Goal: Task Accomplishment & Management: Complete application form

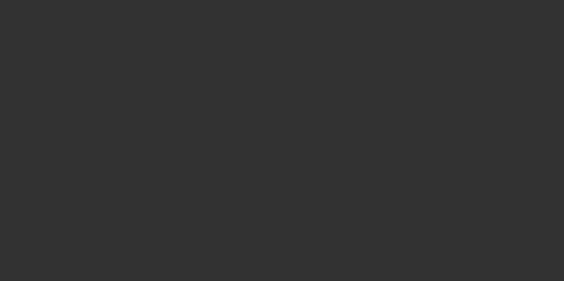
drag, startPoint x: 0, startPoint y: 0, endPoint x: 185, endPoint y: 190, distance: 265.3
click at [185, 190] on div at bounding box center [282, 140] width 564 height 281
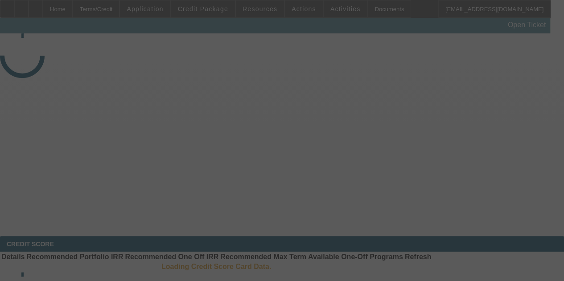
select select "4"
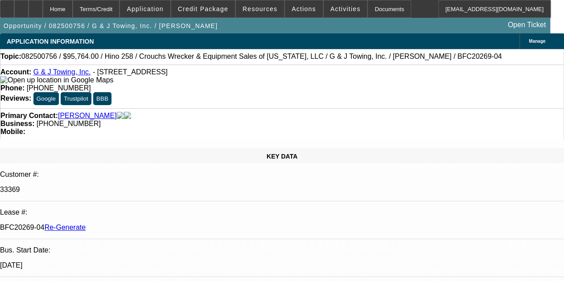
select select "0"
select select "6"
click at [323, 10] on span at bounding box center [345, 8] width 44 height 21
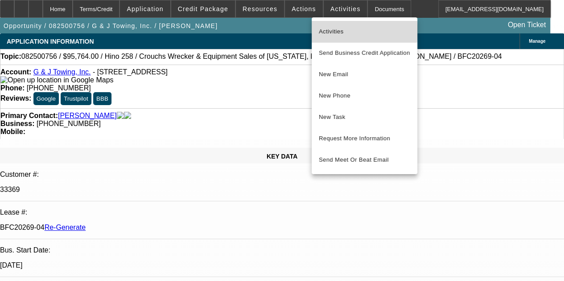
click at [327, 29] on span "Activities" at bounding box center [364, 31] width 91 height 11
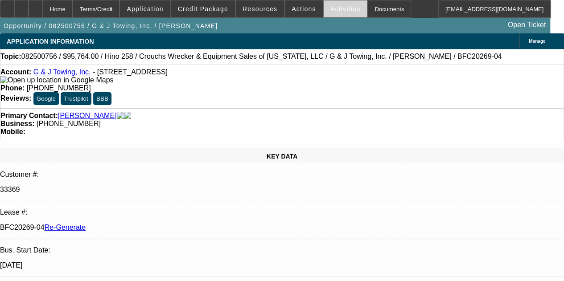
click at [330, 8] on span "Activities" at bounding box center [345, 8] width 30 height 7
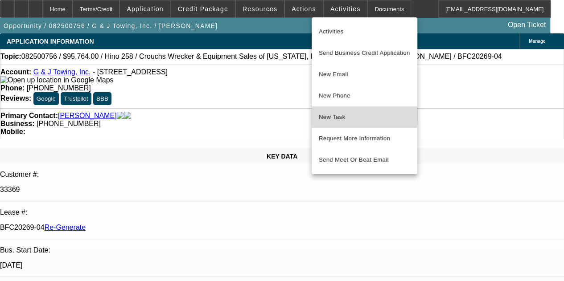
click at [327, 113] on span "New Task" at bounding box center [364, 117] width 91 height 11
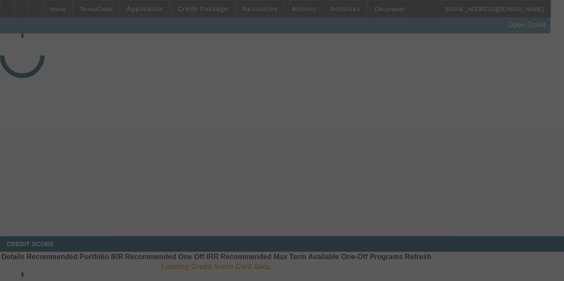
select select "3"
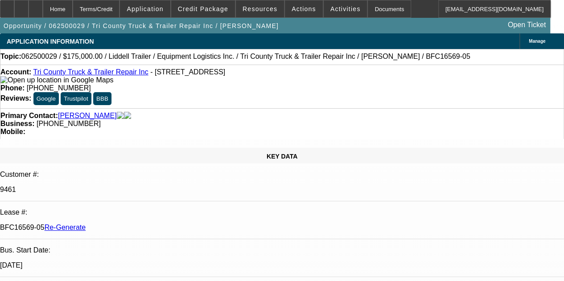
select select "0"
select select "6"
click at [335, 9] on span "Activities" at bounding box center [345, 8] width 30 height 7
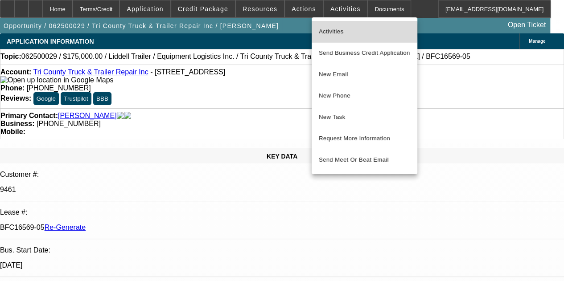
click at [326, 30] on span "Activities" at bounding box center [364, 31] width 91 height 11
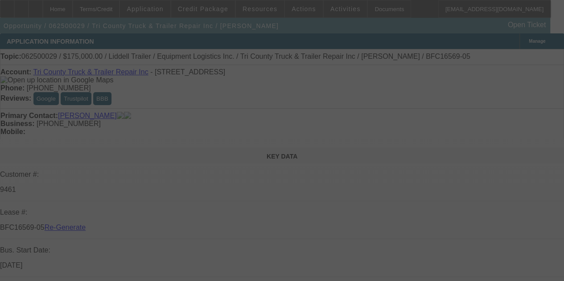
select select "3"
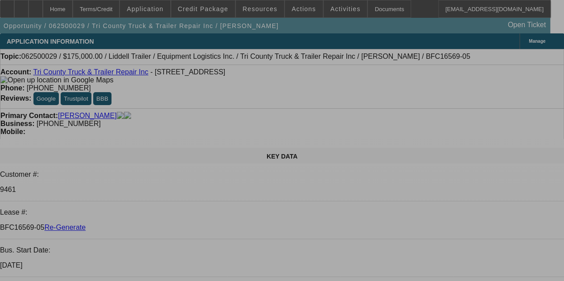
select select "0"
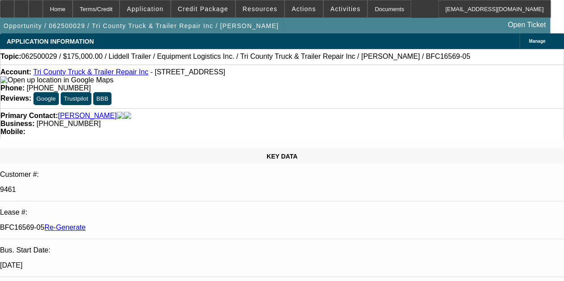
select select "0"
select select "6"
click at [367, 11] on div "Documents" at bounding box center [389, 9] width 44 height 18
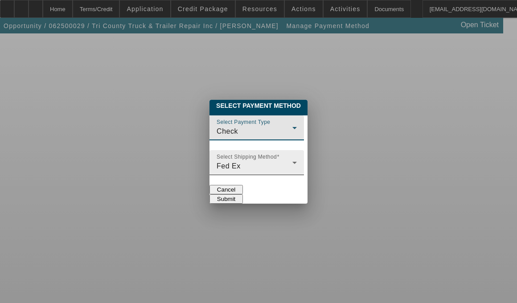
click at [292, 161] on div "Fed Ex" at bounding box center [255, 166] width 76 height 11
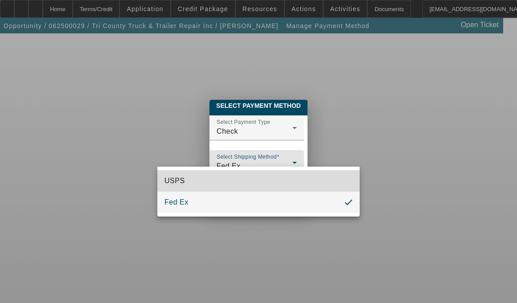
click at [190, 181] on mat-option "USPS" at bounding box center [258, 180] width 202 height 21
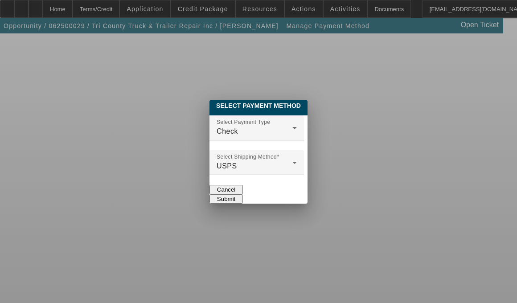
click at [243, 194] on button "Submit" at bounding box center [225, 198] width 33 height 9
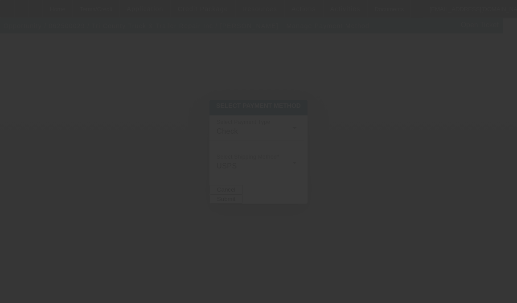
click at [368, 89] on div at bounding box center [258, 151] width 517 height 303
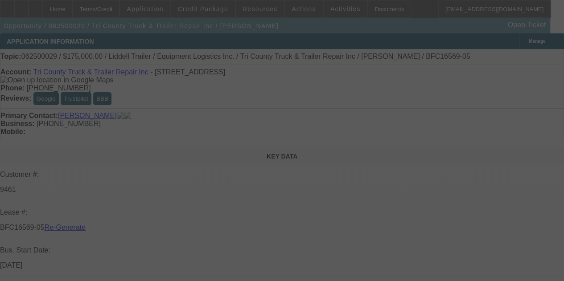
select select "3"
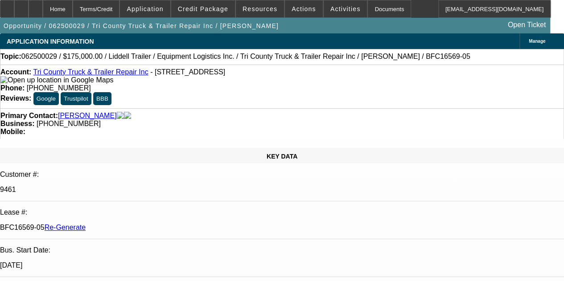
select select "0"
select select "6"
click at [258, 8] on span "Resources" at bounding box center [259, 8] width 35 height 7
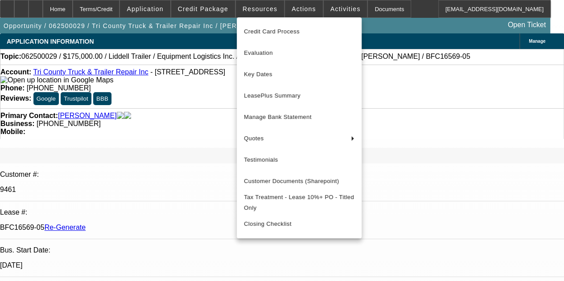
click at [213, 6] on div at bounding box center [282, 140] width 564 height 281
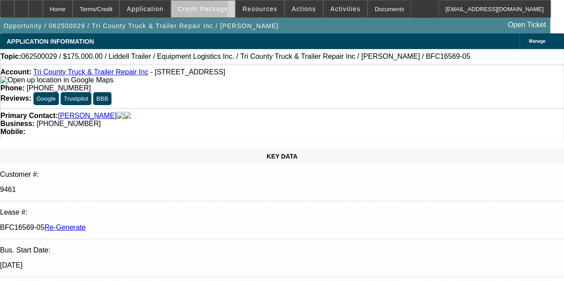
click at [211, 10] on span "Credit Package" at bounding box center [203, 8] width 50 height 7
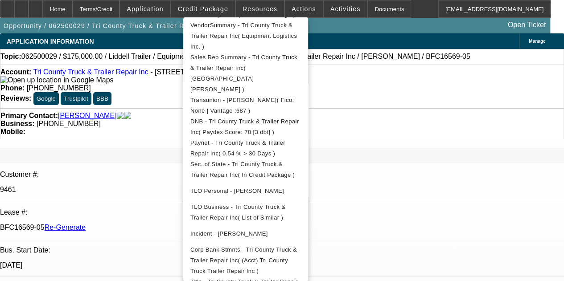
scroll to position [279, 0]
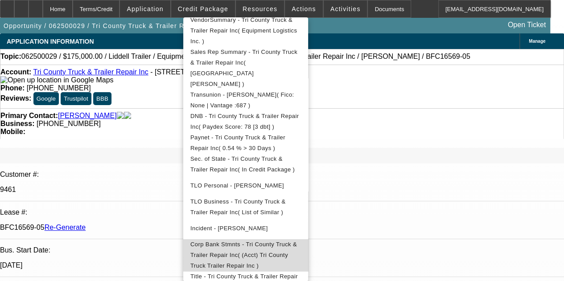
click at [230, 239] on span "Corp Bank Stmnts - Tri County Truck & Trailer Repair Inc( (Acct) Tri County Tru…" at bounding box center [245, 255] width 110 height 32
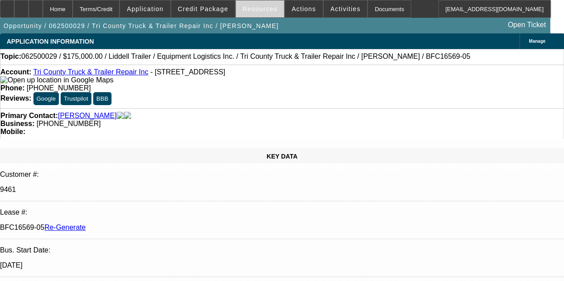
click at [257, 5] on span at bounding box center [260, 8] width 48 height 21
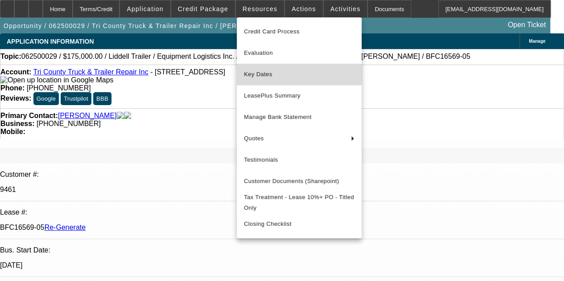
click at [262, 74] on span "Key Dates" at bounding box center [299, 74] width 110 height 11
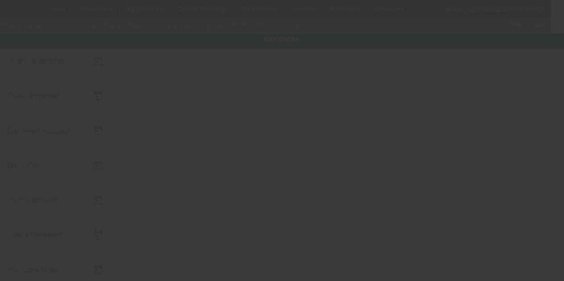
type input "6/2/2025"
type input "9/5/2025"
type input "9/8/2025"
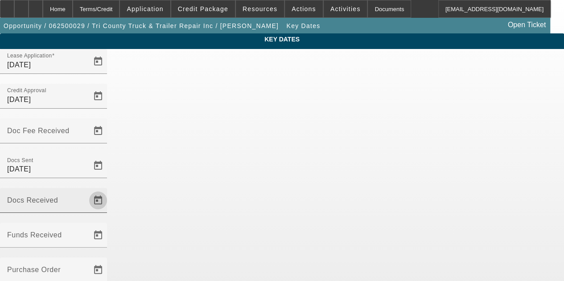
click at [109, 190] on span "Open calendar" at bounding box center [97, 200] width 21 height 21
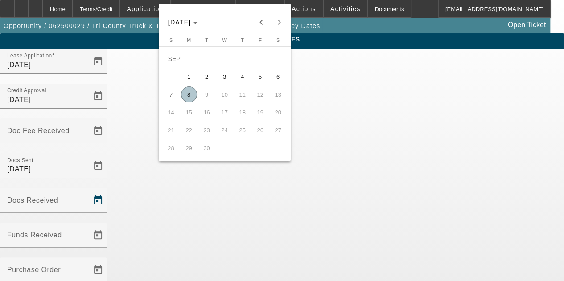
click at [188, 94] on span "8" at bounding box center [189, 94] width 16 height 16
type input "9/8/2025"
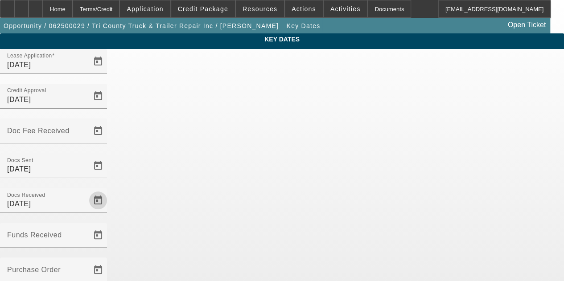
scroll to position [58, 0]
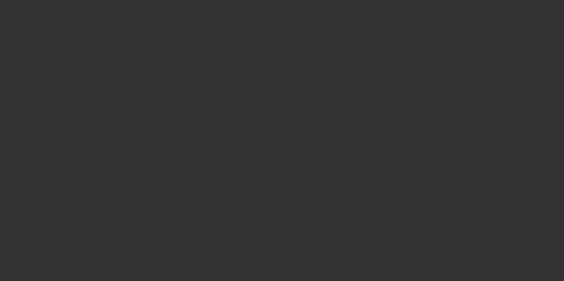
click at [344, 208] on div at bounding box center [282, 140] width 564 height 281
select select "3"
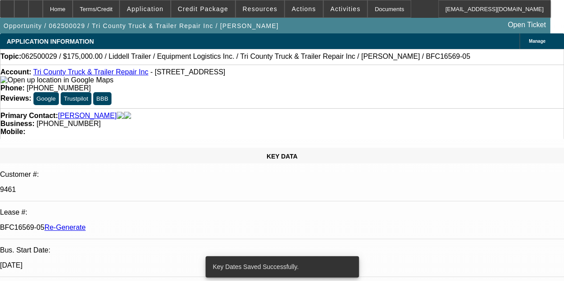
select select "0"
select select "6"
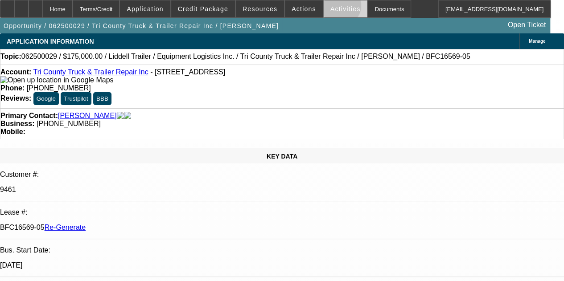
click at [330, 8] on span "Activities" at bounding box center [345, 8] width 30 height 7
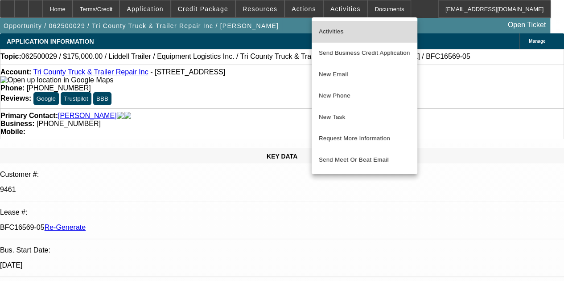
click at [327, 29] on span "Activities" at bounding box center [364, 31] width 91 height 11
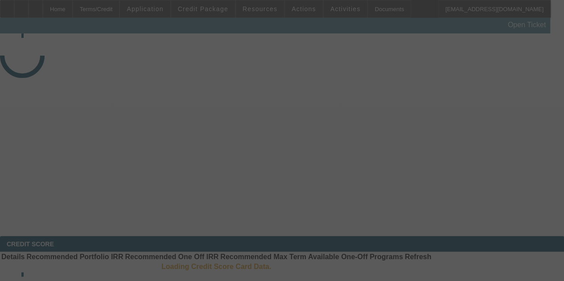
select select "4"
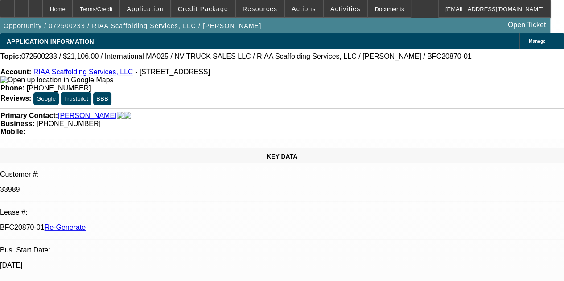
select select "0"
select select "0.1"
select select "1"
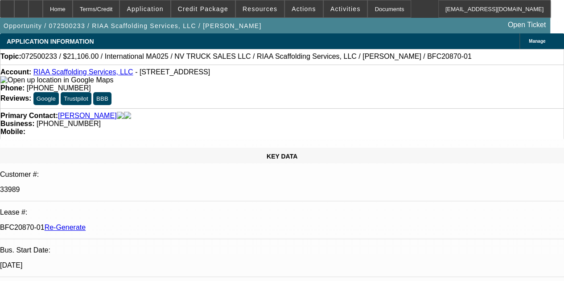
select select "5"
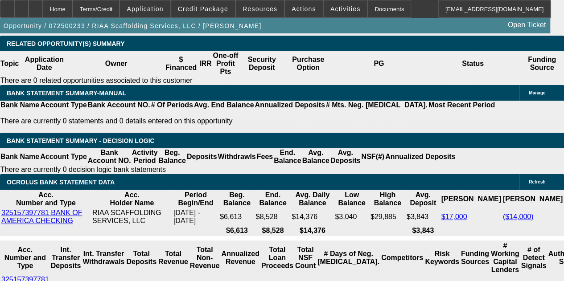
scroll to position [1612, 0]
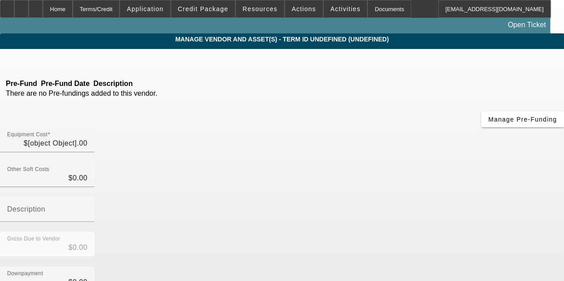
type input "$21,106.00"
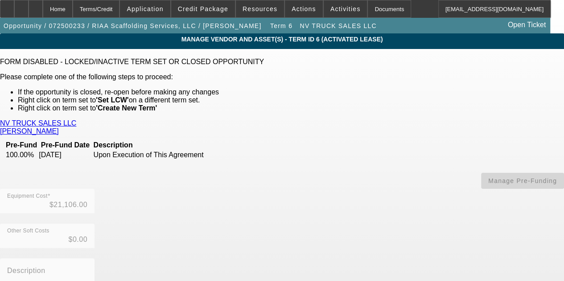
click at [53, 122] on link "NV TRUCK SALES LLC" at bounding box center [38, 123] width 76 height 8
click at [73, 9] on div "Home" at bounding box center [58, 9] width 30 height 18
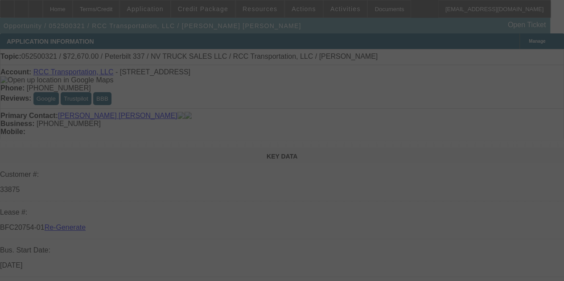
select select "4"
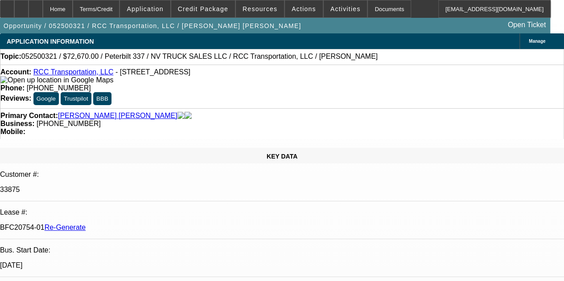
select select "0"
select select "2"
select select "0.1"
select select "4"
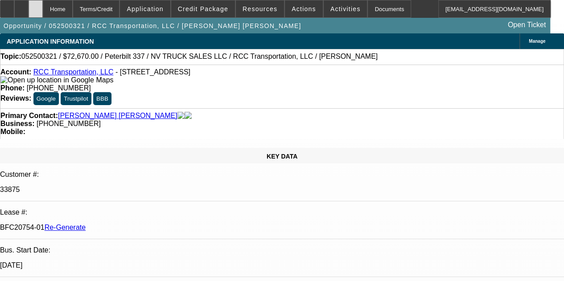
click at [43, 5] on div at bounding box center [36, 9] width 14 height 18
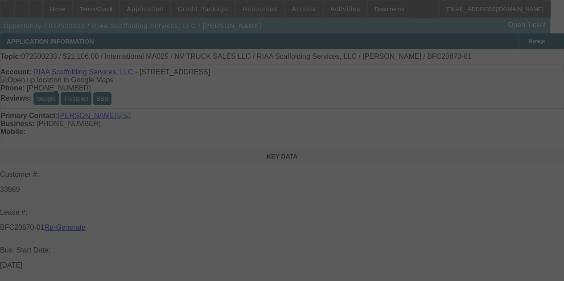
select select "4"
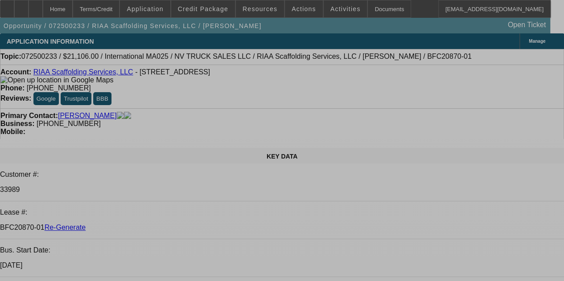
select select "0"
select select "0.1"
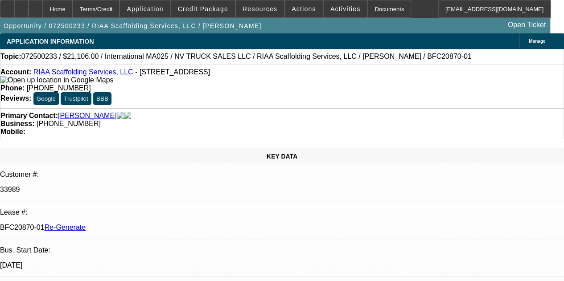
select select "1"
select select "5"
click at [330, 8] on span "Activities" at bounding box center [345, 8] width 30 height 7
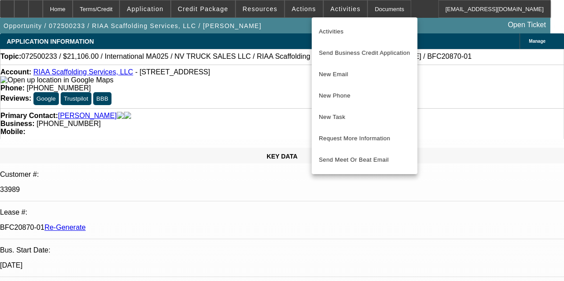
click at [290, 7] on div at bounding box center [282, 140] width 564 height 281
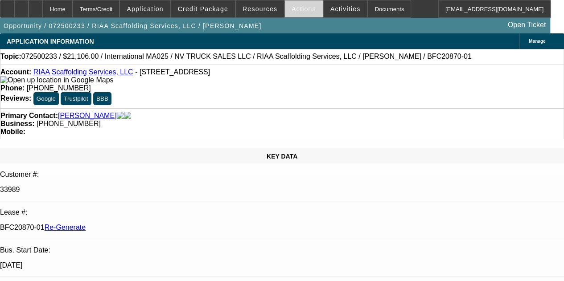
drag, startPoint x: 292, startPoint y: 11, endPoint x: 310, endPoint y: 12, distance: 17.9
click at [310, 12] on button "Actions" at bounding box center [304, 8] width 38 height 17
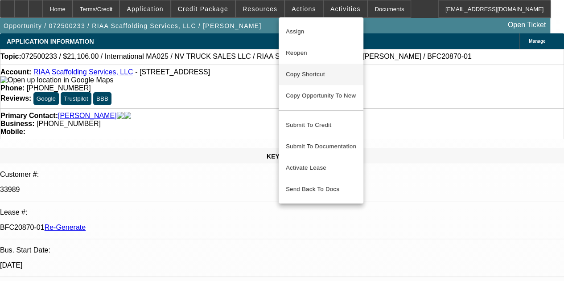
click at [299, 71] on span "Copy Shortcut" at bounding box center [321, 74] width 70 height 11
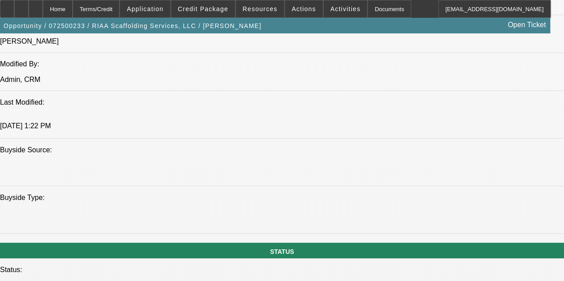
scroll to position [258, 0]
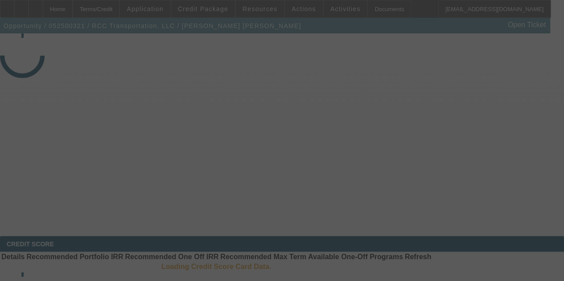
select select "4"
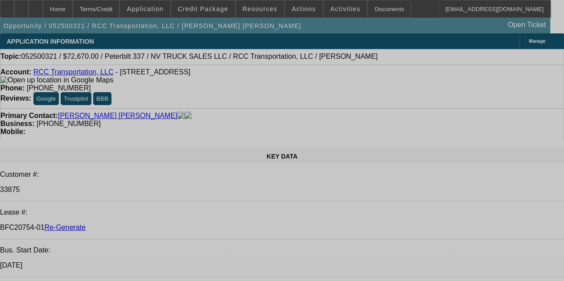
select select "0"
select select "2"
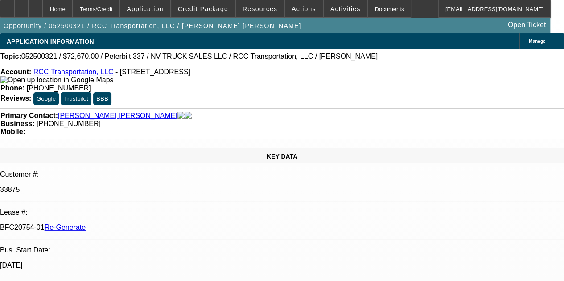
select select "2"
select select "0.1"
select select "4"
click at [300, 7] on span "Actions" at bounding box center [303, 8] width 25 height 7
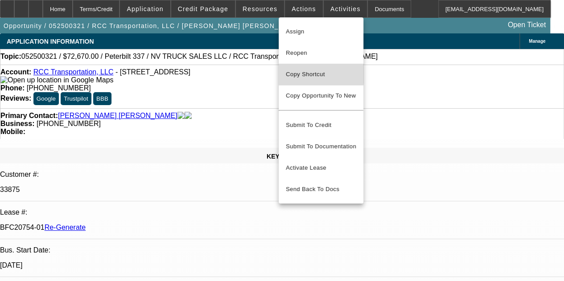
click at [298, 73] on span "Copy Shortcut" at bounding box center [321, 74] width 70 height 11
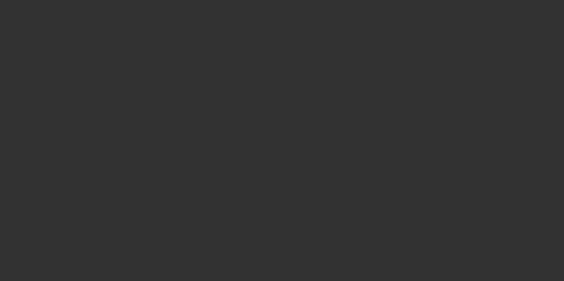
select select "3"
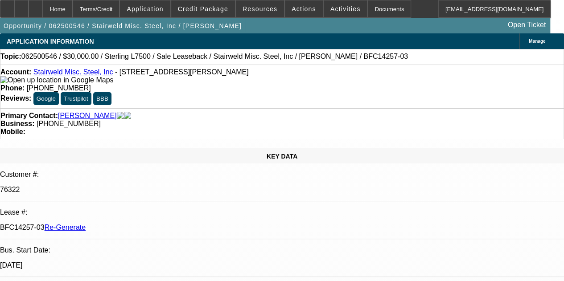
select select "0"
select select "2"
select select "0"
select select "1"
select select "2"
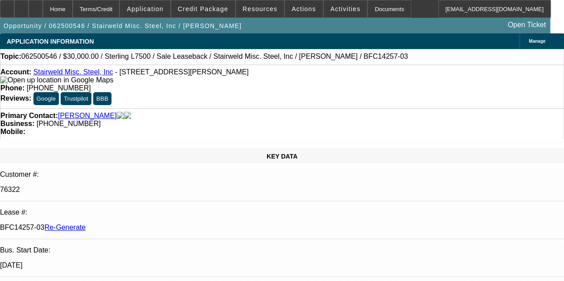
select select "6"
click at [255, 8] on span "Resources" at bounding box center [259, 8] width 35 height 7
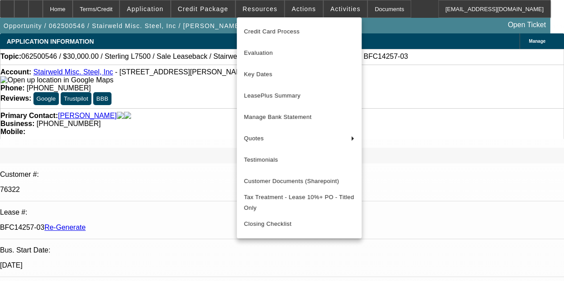
click at [297, 8] on div at bounding box center [282, 140] width 564 height 281
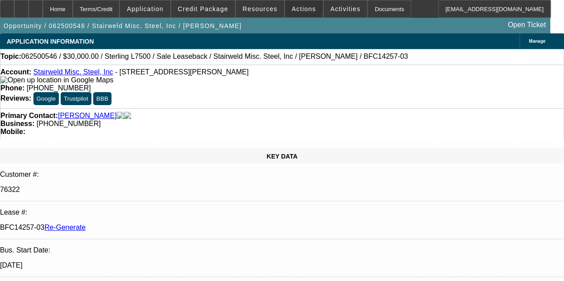
click at [297, 8] on span "Actions" at bounding box center [303, 8] width 25 height 7
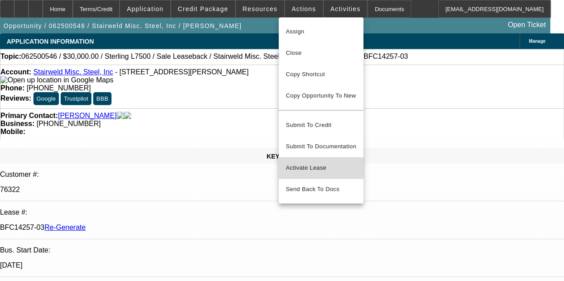
click at [303, 163] on span "Activate Lease" at bounding box center [321, 168] width 70 height 11
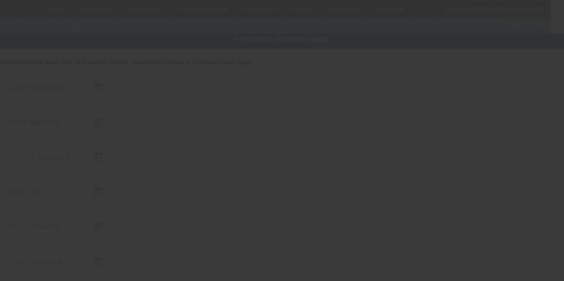
type input "6/23/2025"
type input "6/24/2025"
type input "7/21/2025"
type input "7/14/2025"
type input "7/23/2025"
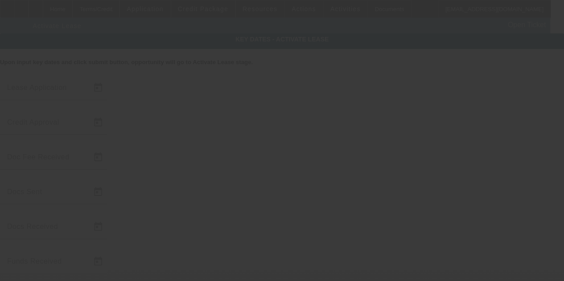
type input "7/29/2025"
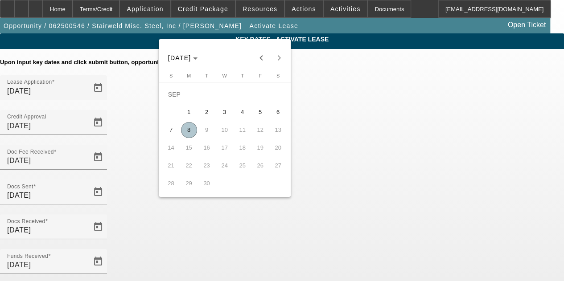
click at [187, 132] on span "8" at bounding box center [189, 130] width 16 height 16
type input "9/8/2025"
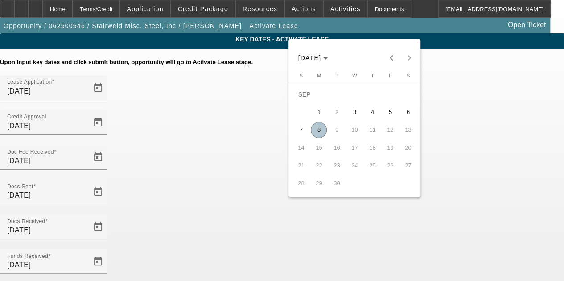
click at [318, 131] on span "8" at bounding box center [319, 130] width 16 height 16
type input "9/8/2025"
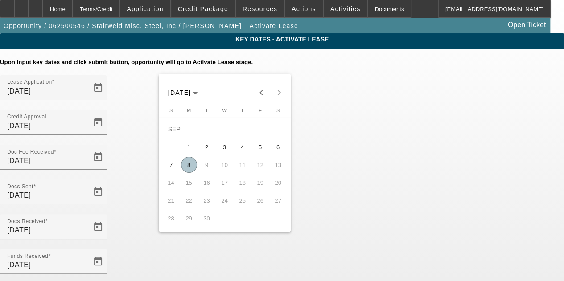
click at [186, 167] on span "8" at bounding box center [189, 165] width 16 height 16
type input "9/8/2025"
type input "10/1/2025"
type input "11/1/2025"
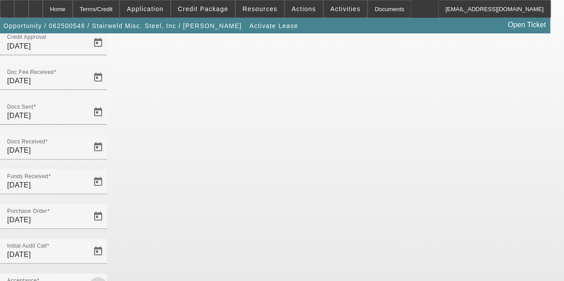
scroll to position [92, 0]
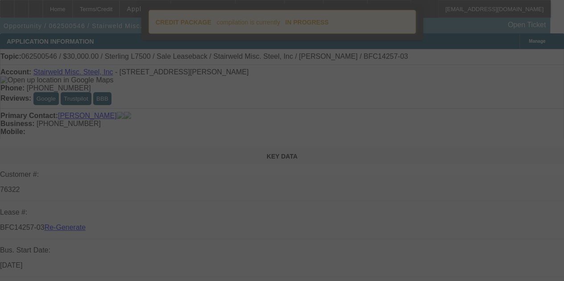
select select "4"
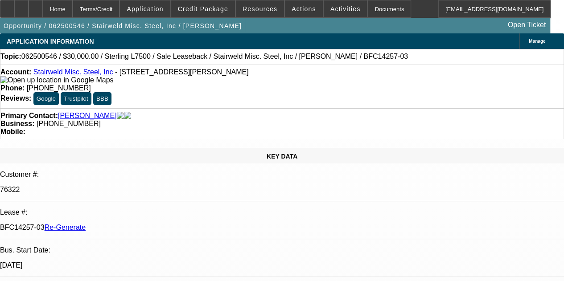
select select "0"
select select "2"
select select "0"
select select "6"
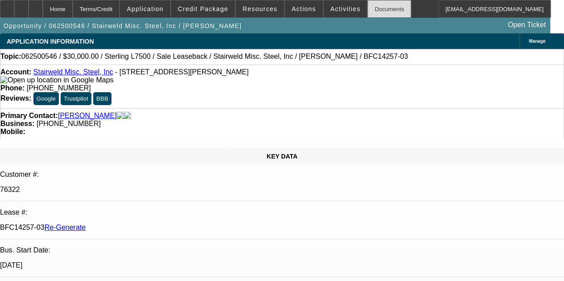
click at [369, 8] on div "Documents" at bounding box center [389, 9] width 44 height 18
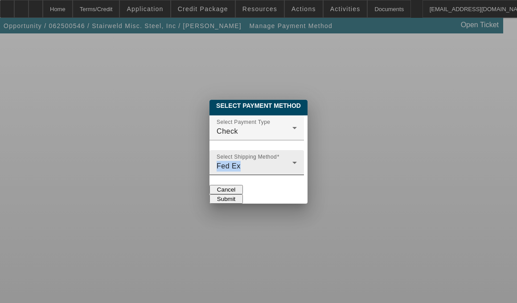
click at [241, 152] on div "Select Shipping Method Fed Ex" at bounding box center [257, 162] width 80 height 25
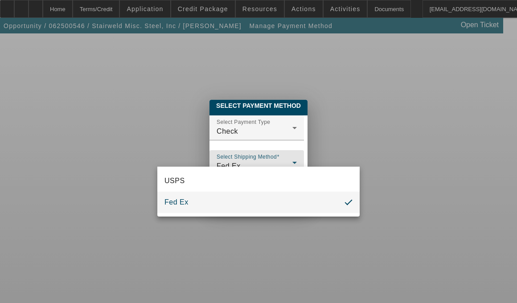
click at [210, 130] on div at bounding box center [258, 151] width 517 height 303
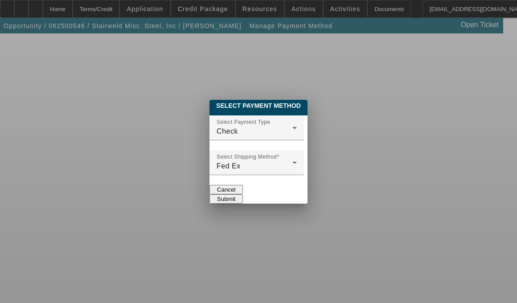
click at [217, 130] on div "Select Payment Type Check" at bounding box center [257, 127] width 80 height 25
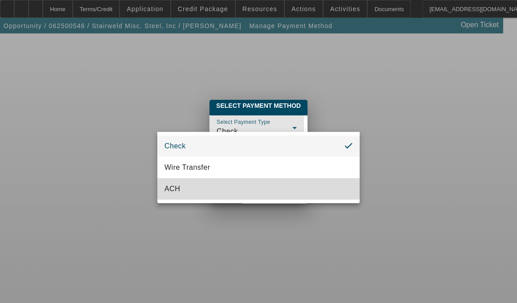
click at [184, 185] on mat-option "ACH" at bounding box center [258, 188] width 202 height 21
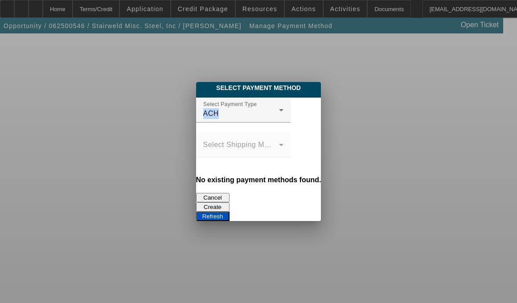
click at [229, 202] on button "Create" at bounding box center [212, 206] width 33 height 9
click at [229, 212] on button "Refresh" at bounding box center [212, 216] width 33 height 9
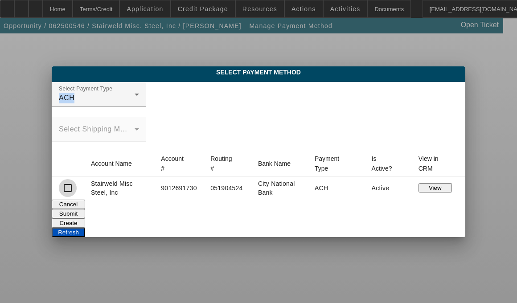
click at [77, 189] on input "checkbox" at bounding box center [68, 188] width 18 height 18
checkbox input "true"
click at [85, 209] on button "Submit" at bounding box center [68, 213] width 33 height 9
